Goal: Information Seeking & Learning: Find specific fact

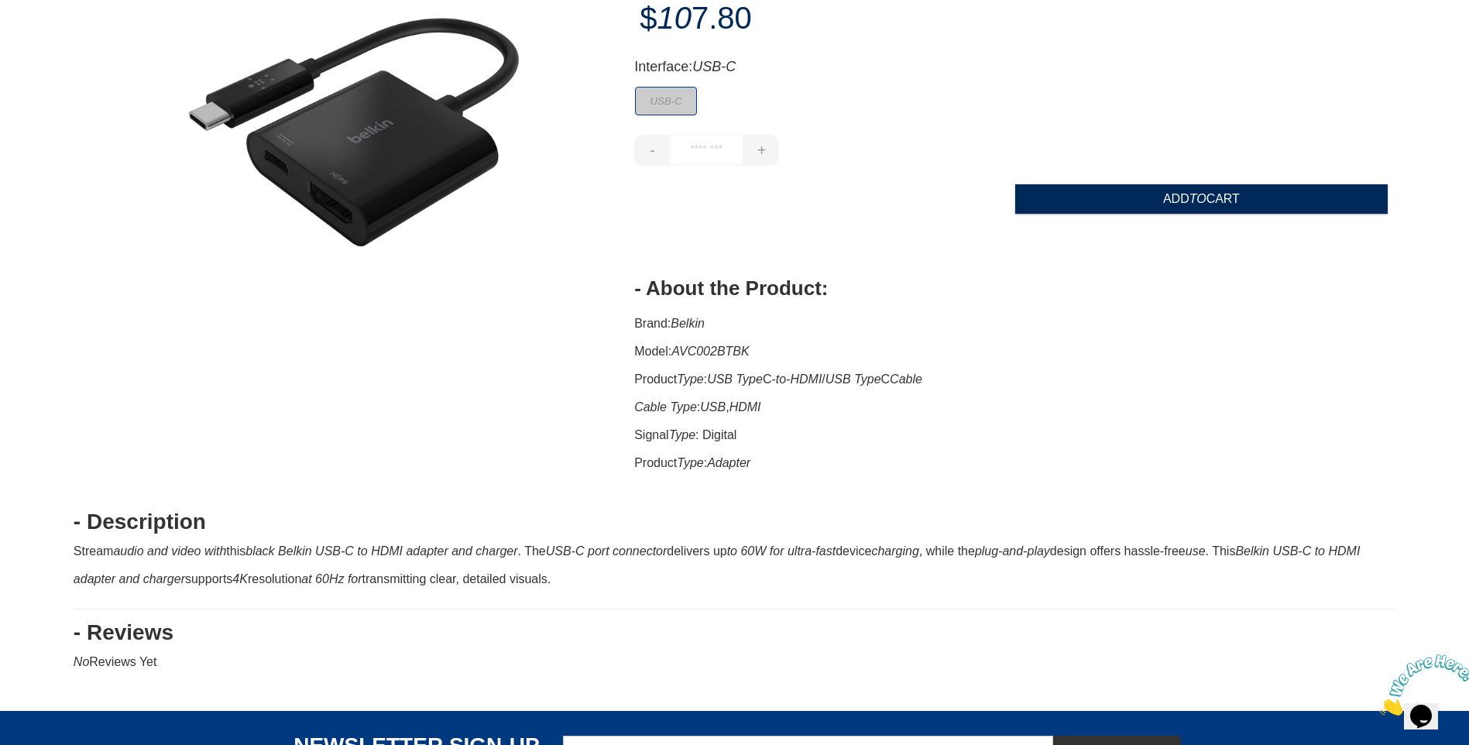
scroll to position [232, 0]
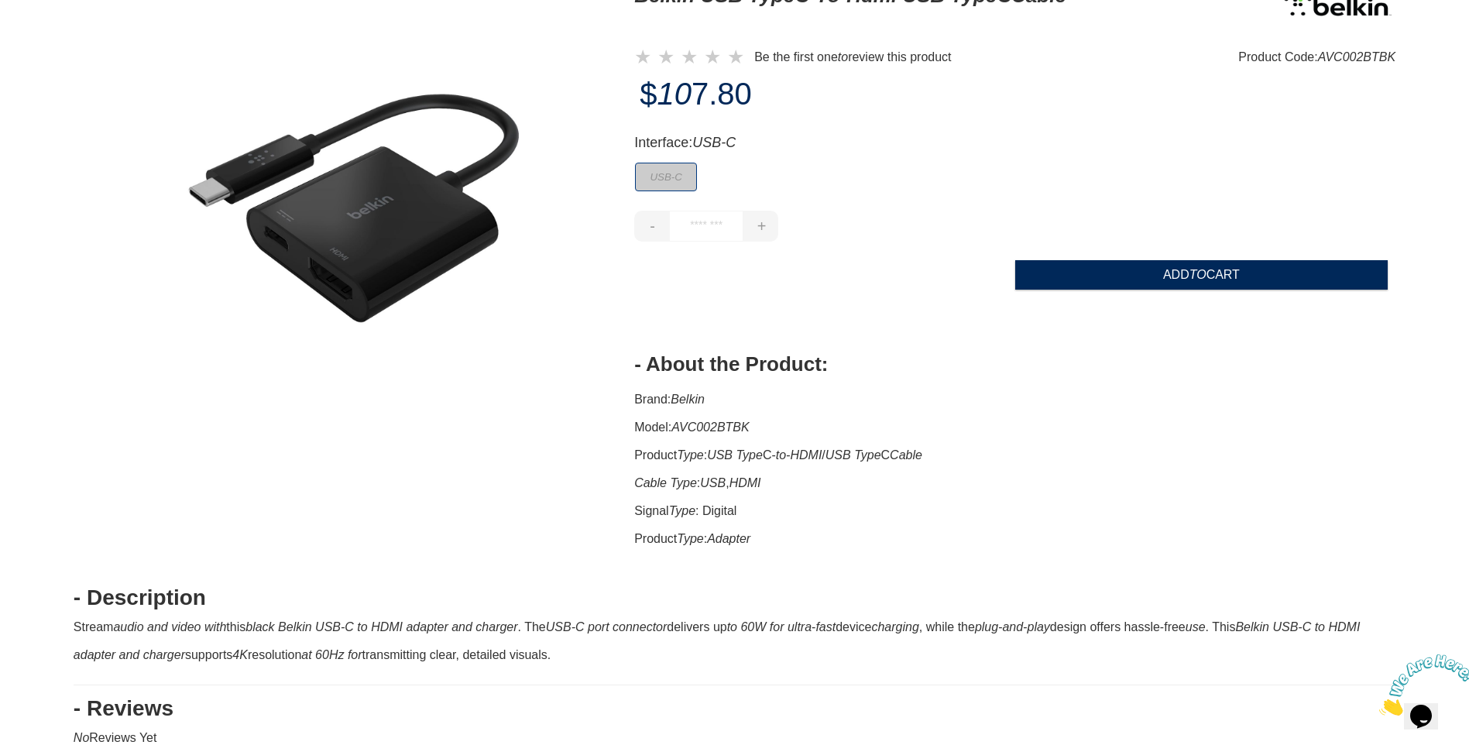
scroll to position [77, 0]
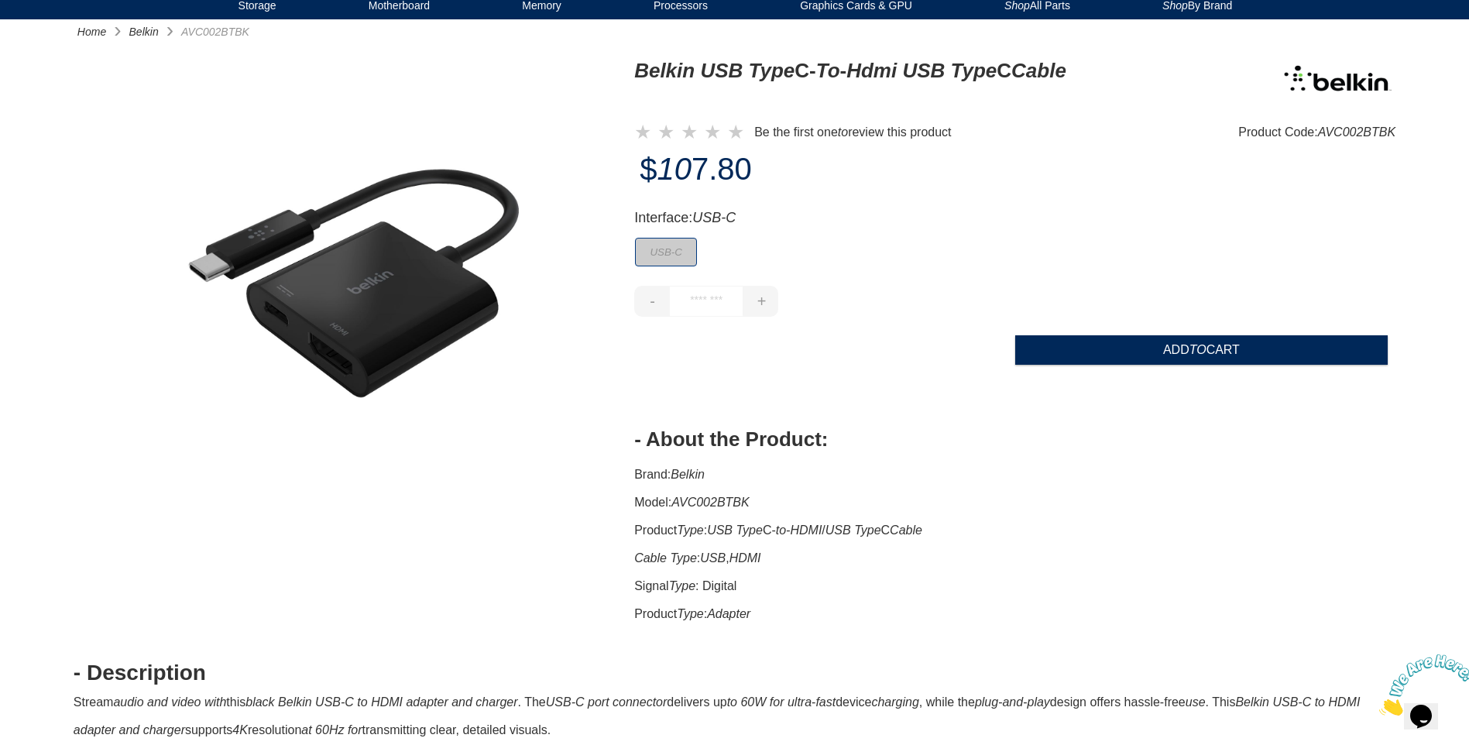
click at [736, 500] on icon "AVC002BTBK" at bounding box center [711, 502] width 78 height 13
copy icon "AVC002BTBK"
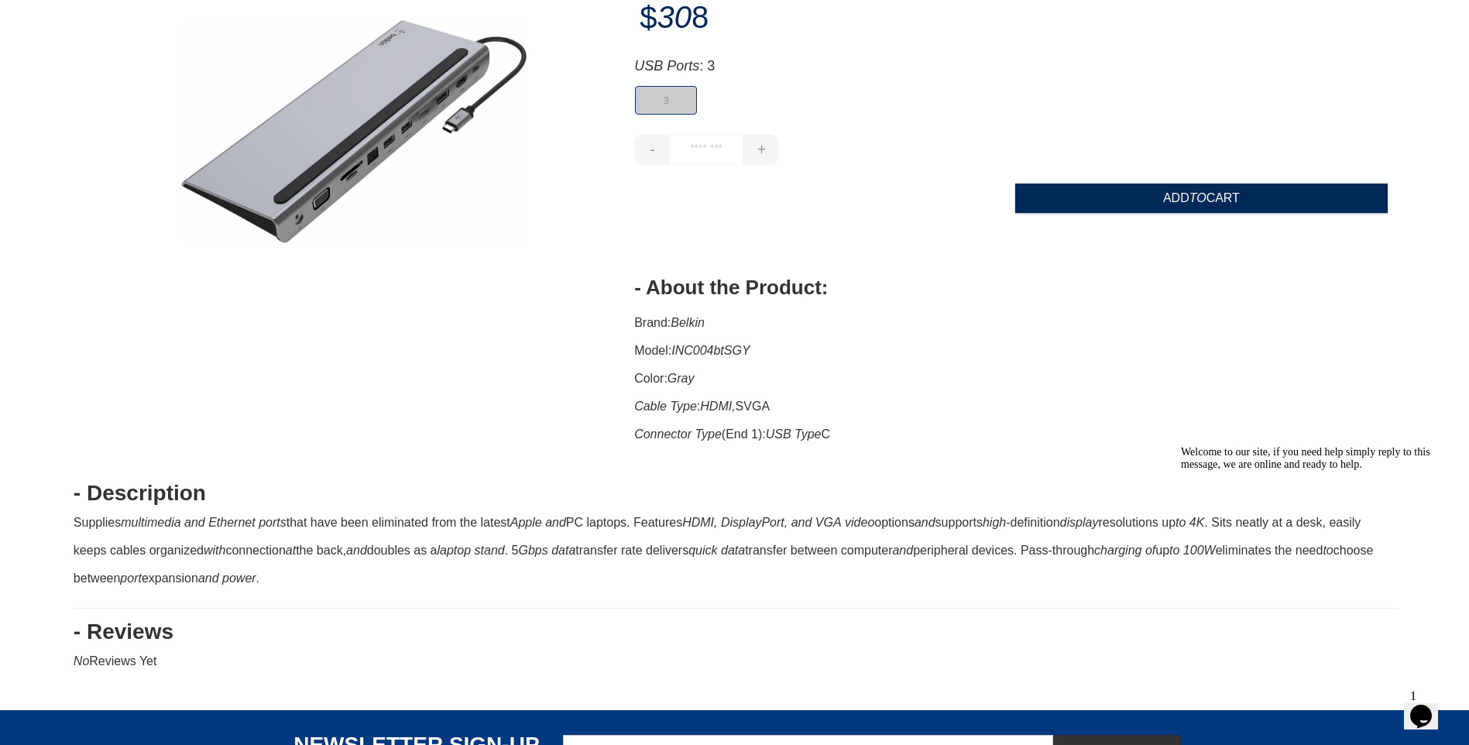
scroll to position [232, 0]
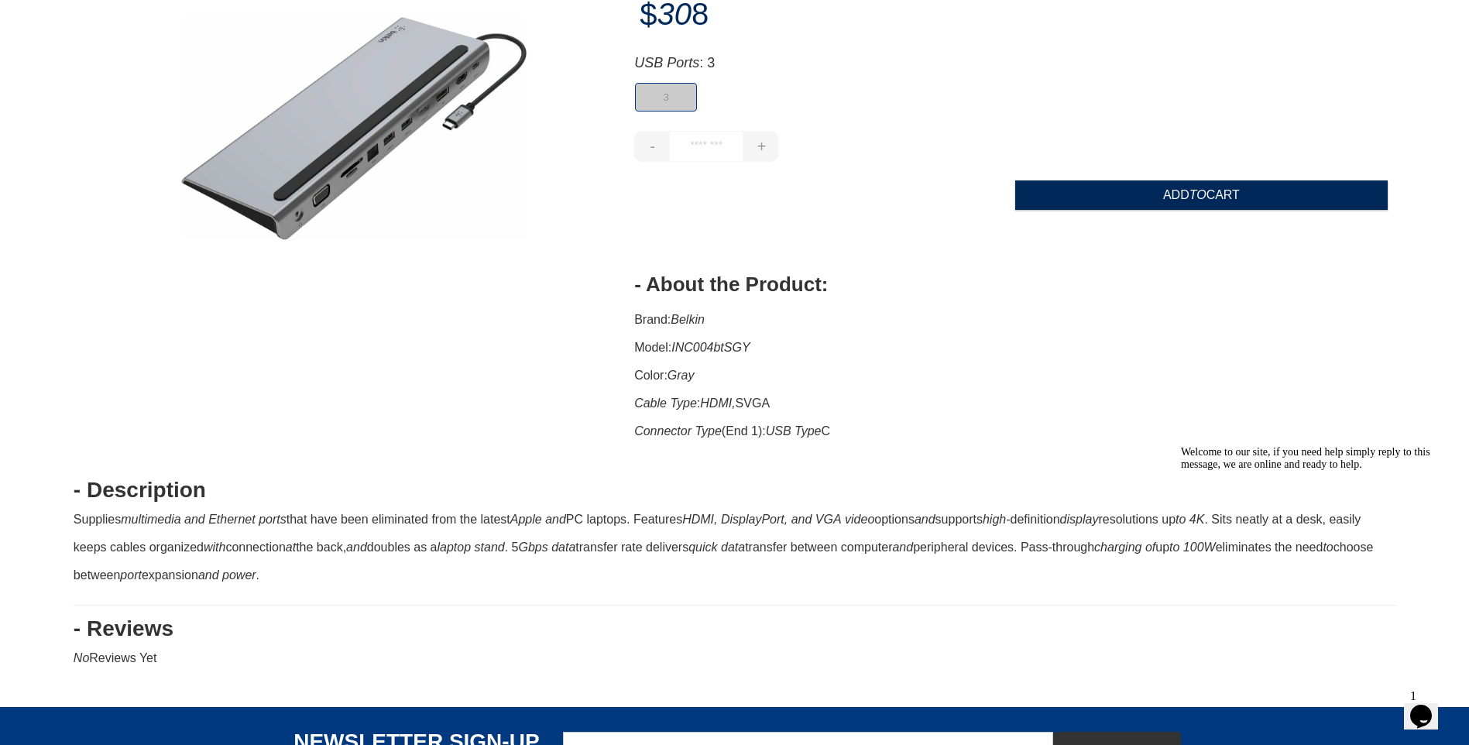
click at [721, 343] on icon "INC004btSGY" at bounding box center [711, 347] width 78 height 13
copy icon "INC004btSGY"
